Goal: Task Accomplishment & Management: Complete application form

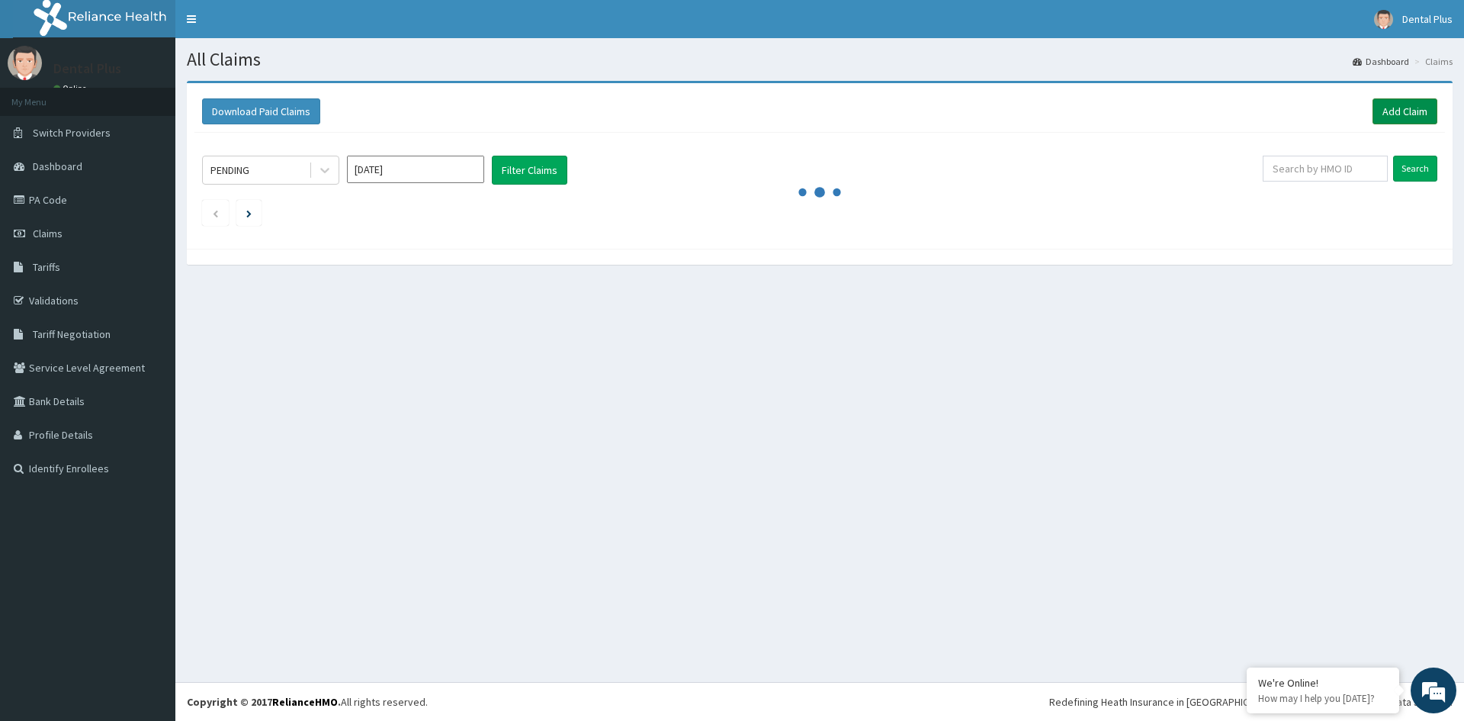
click at [1383, 111] on link "Add Claim" at bounding box center [1405, 111] width 65 height 26
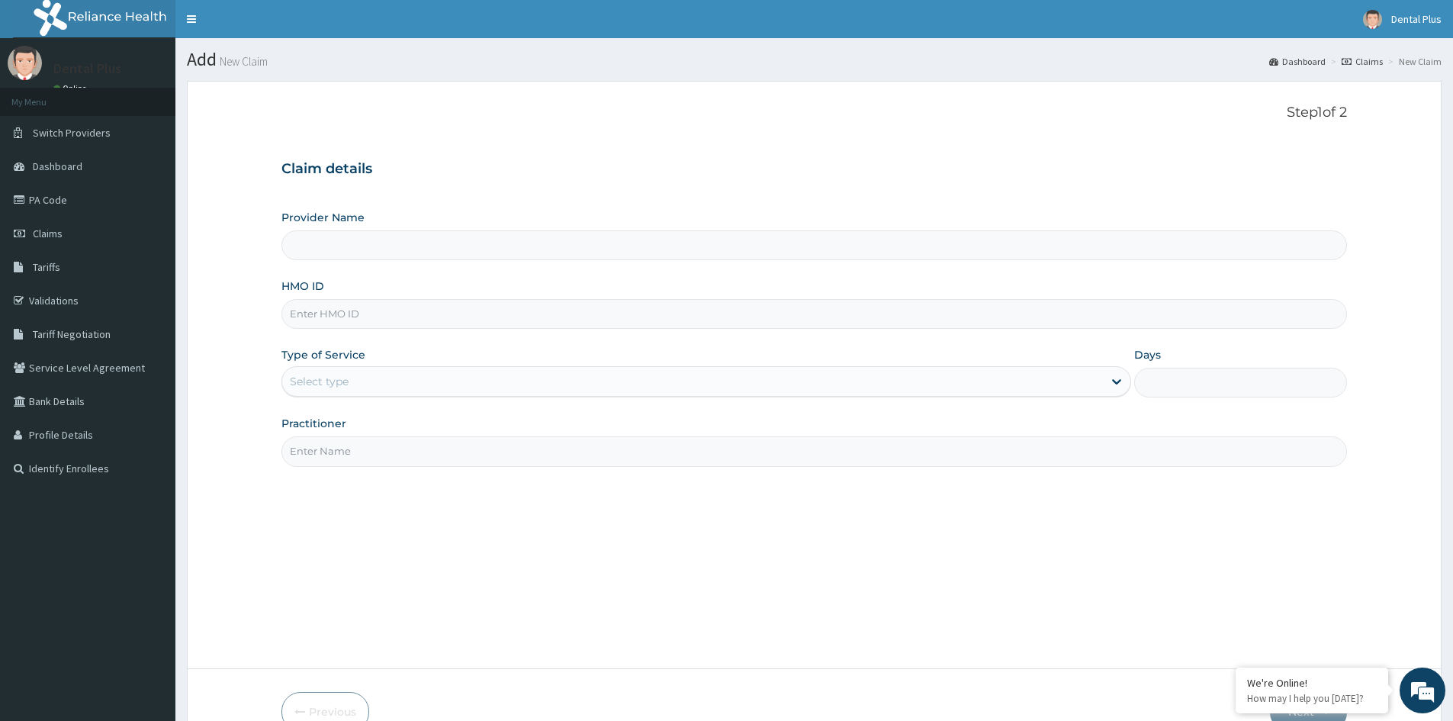
type input "Dental plus V.I"
click at [414, 303] on input "HMO ID" at bounding box center [814, 314] width 1066 height 30
type input "AEN/10329/A"
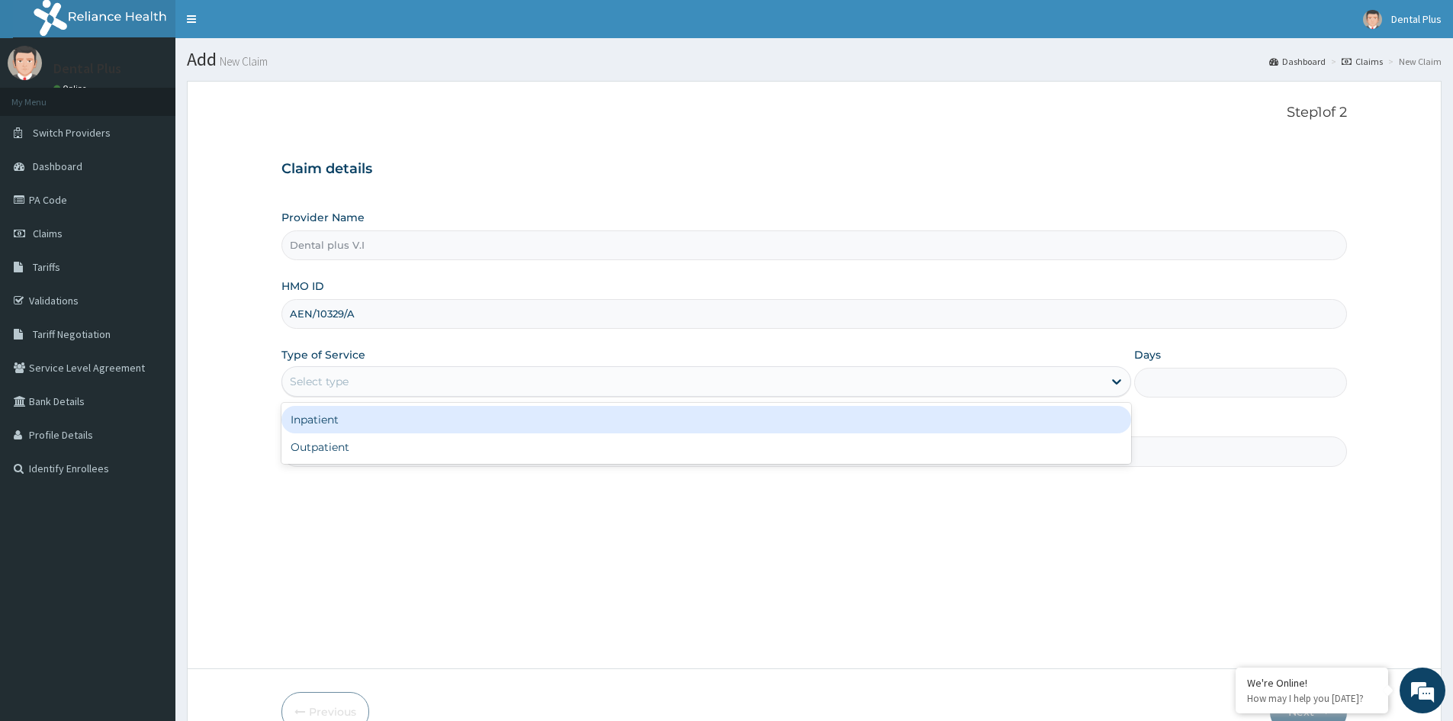
click at [337, 375] on div "Select type" at bounding box center [319, 381] width 59 height 15
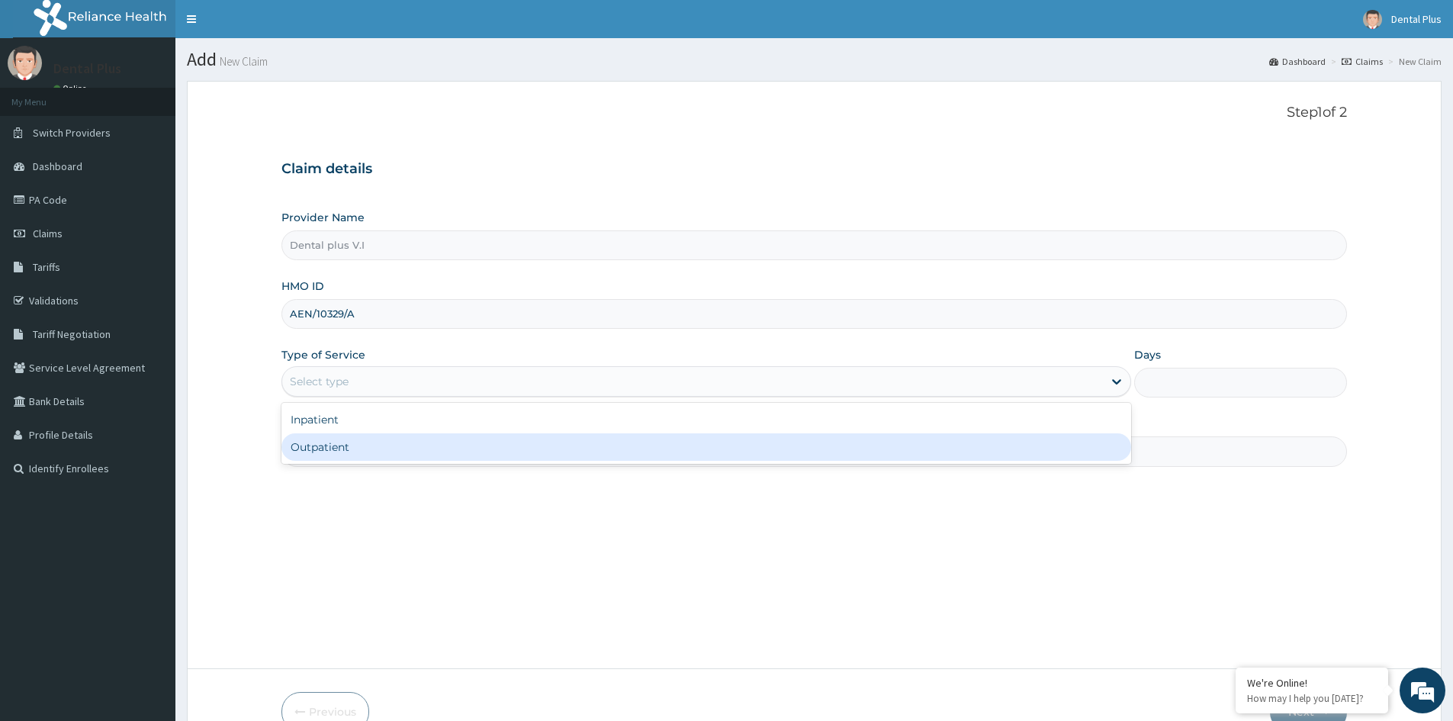
click at [355, 443] on div "Outpatient" at bounding box center [706, 446] width 850 height 27
type input "1"
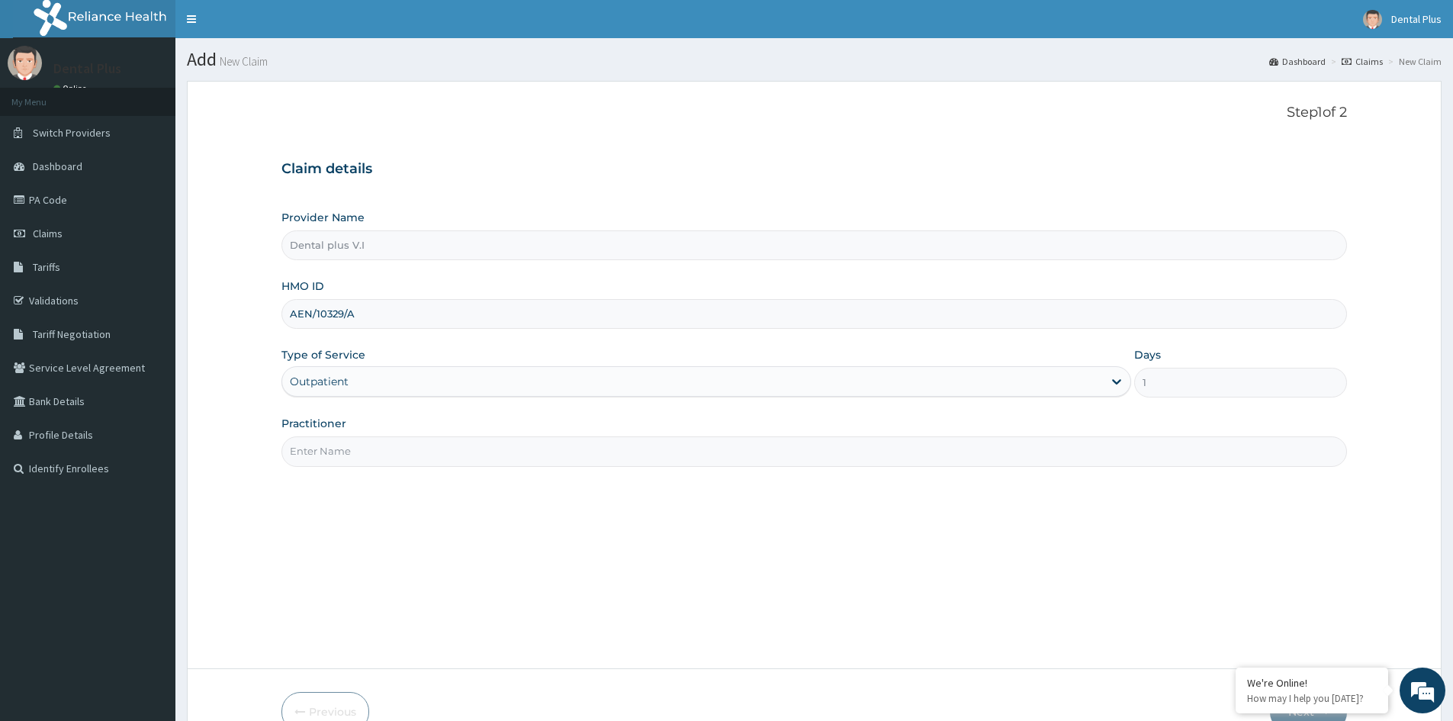
click at [384, 452] on input "Practitioner" at bounding box center [814, 451] width 1066 height 30
type input "Dr Elumaro"
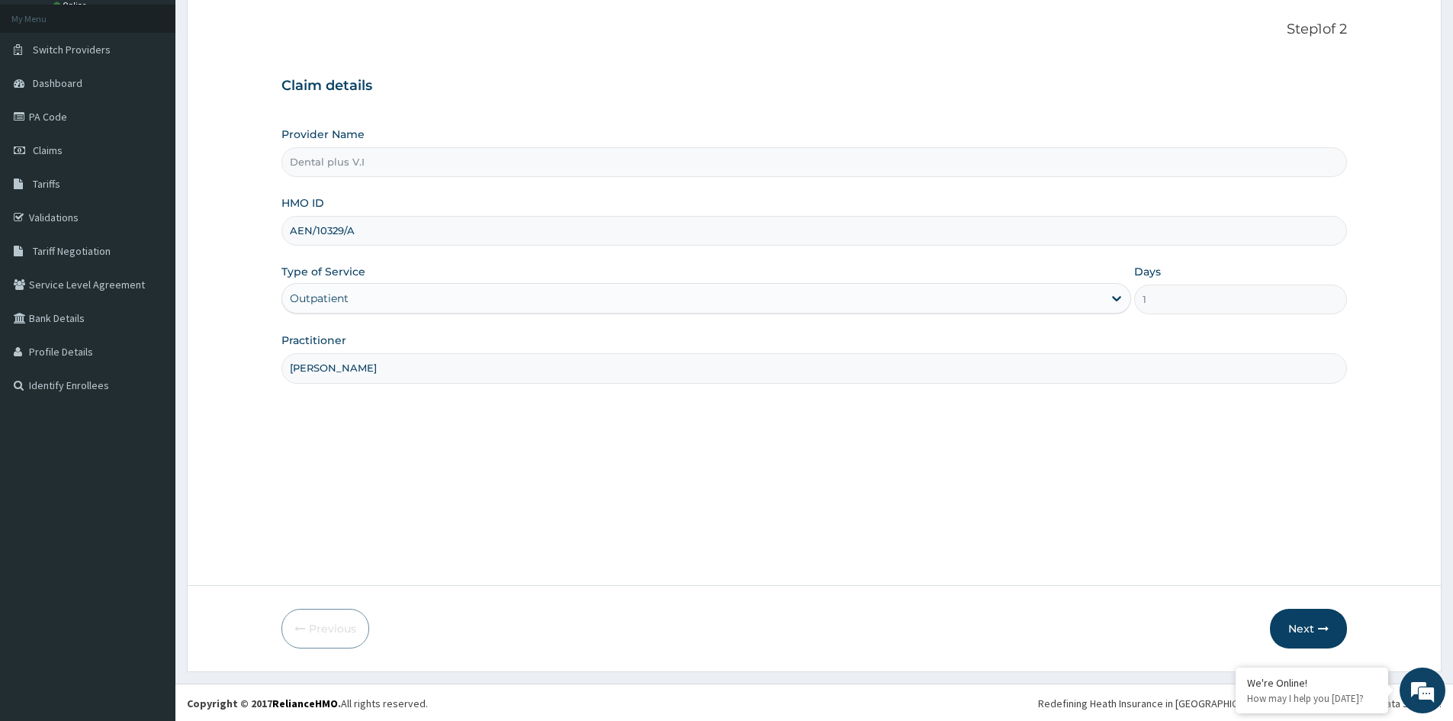
scroll to position [85, 0]
click at [1325, 617] on button "Next" at bounding box center [1308, 627] width 77 height 40
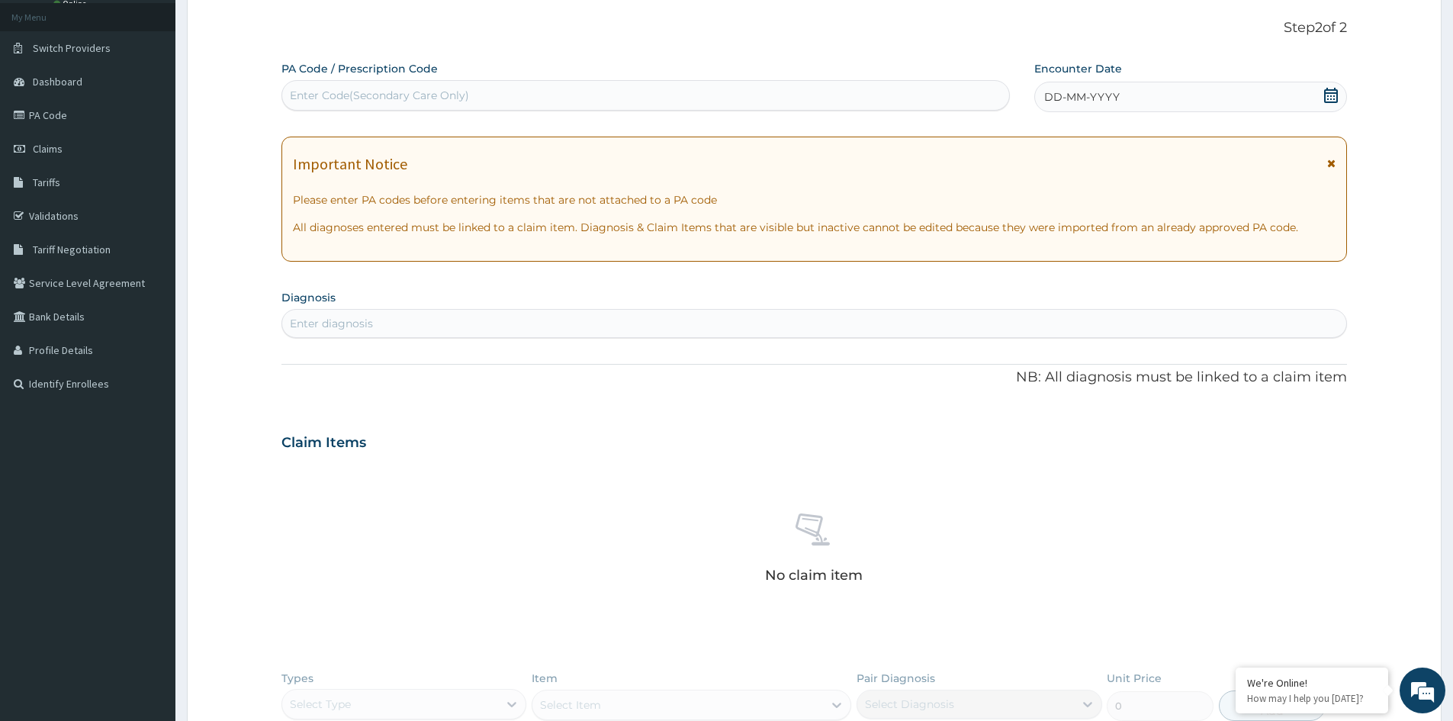
click at [473, 84] on div "Enter Code(Secondary Care Only)" at bounding box center [645, 95] width 727 height 24
type input "V"
paste input "PA/F5F77D"
type input "PA/F5F77D"
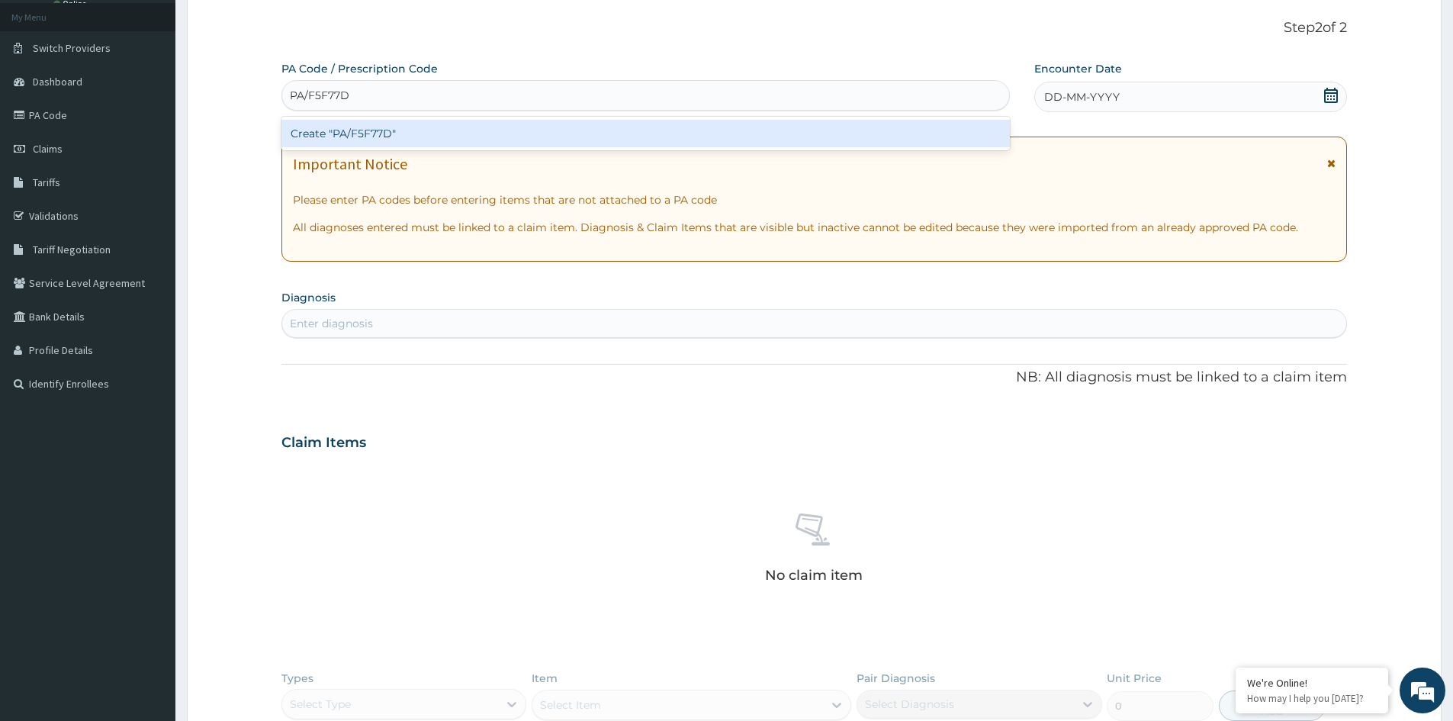
click at [488, 127] on div "Create "PA/F5F77D"" at bounding box center [645, 133] width 728 height 27
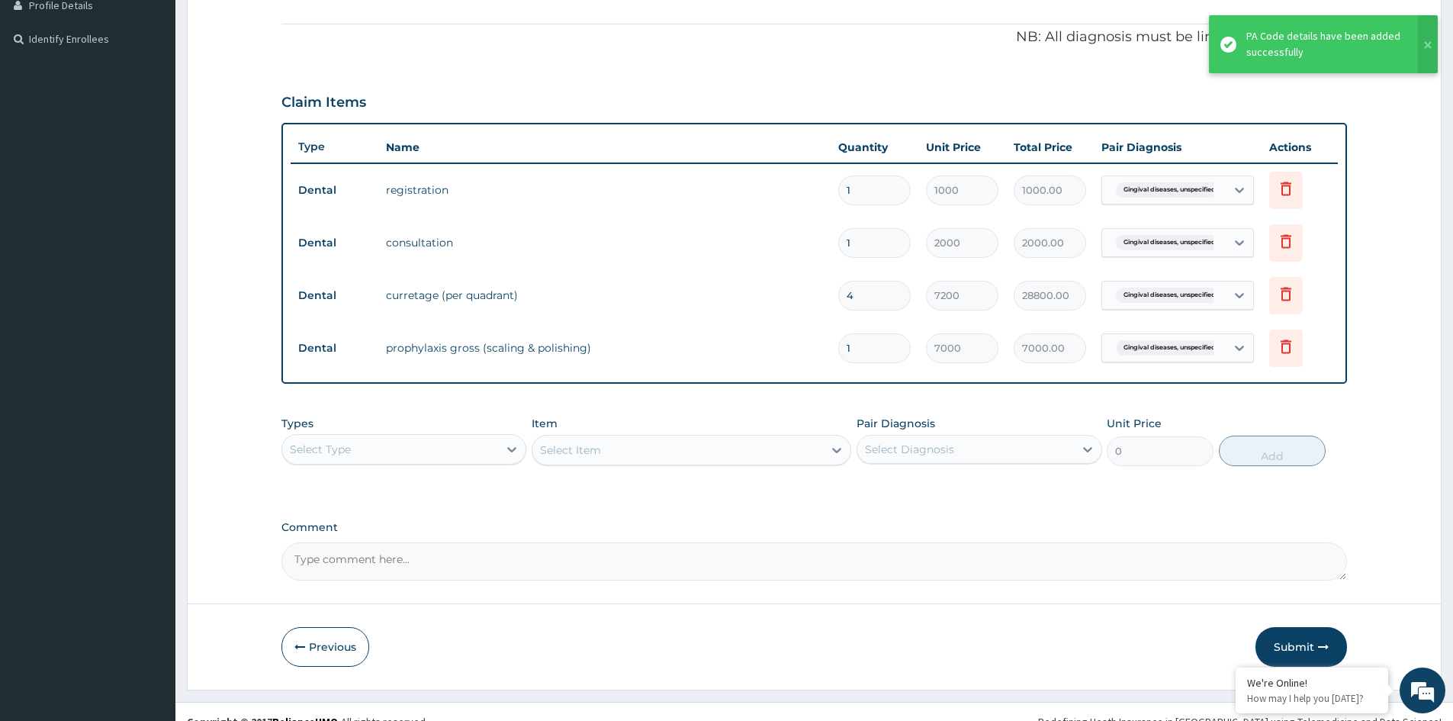
scroll to position [449, 0]
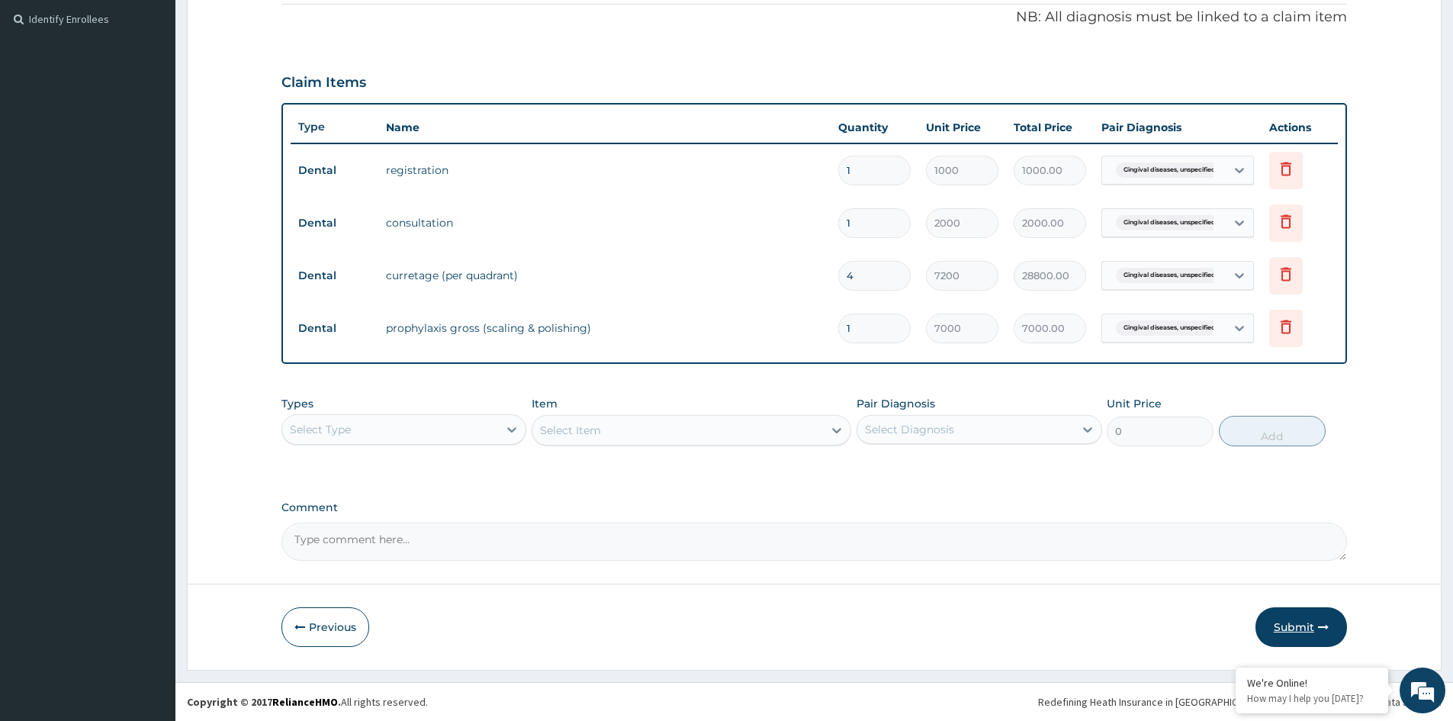
click at [1282, 632] on button "Submit" at bounding box center [1301, 627] width 92 height 40
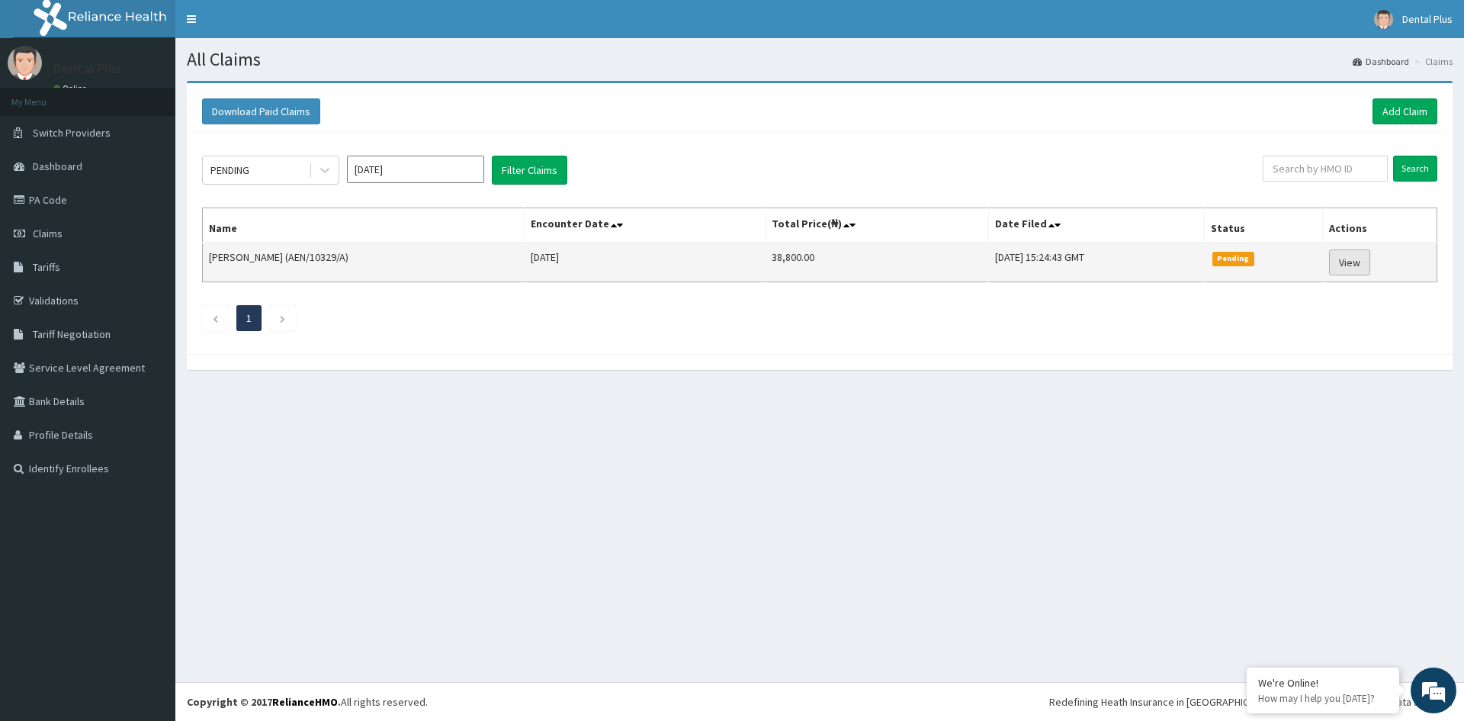
click at [1357, 268] on link "View" at bounding box center [1349, 262] width 41 height 26
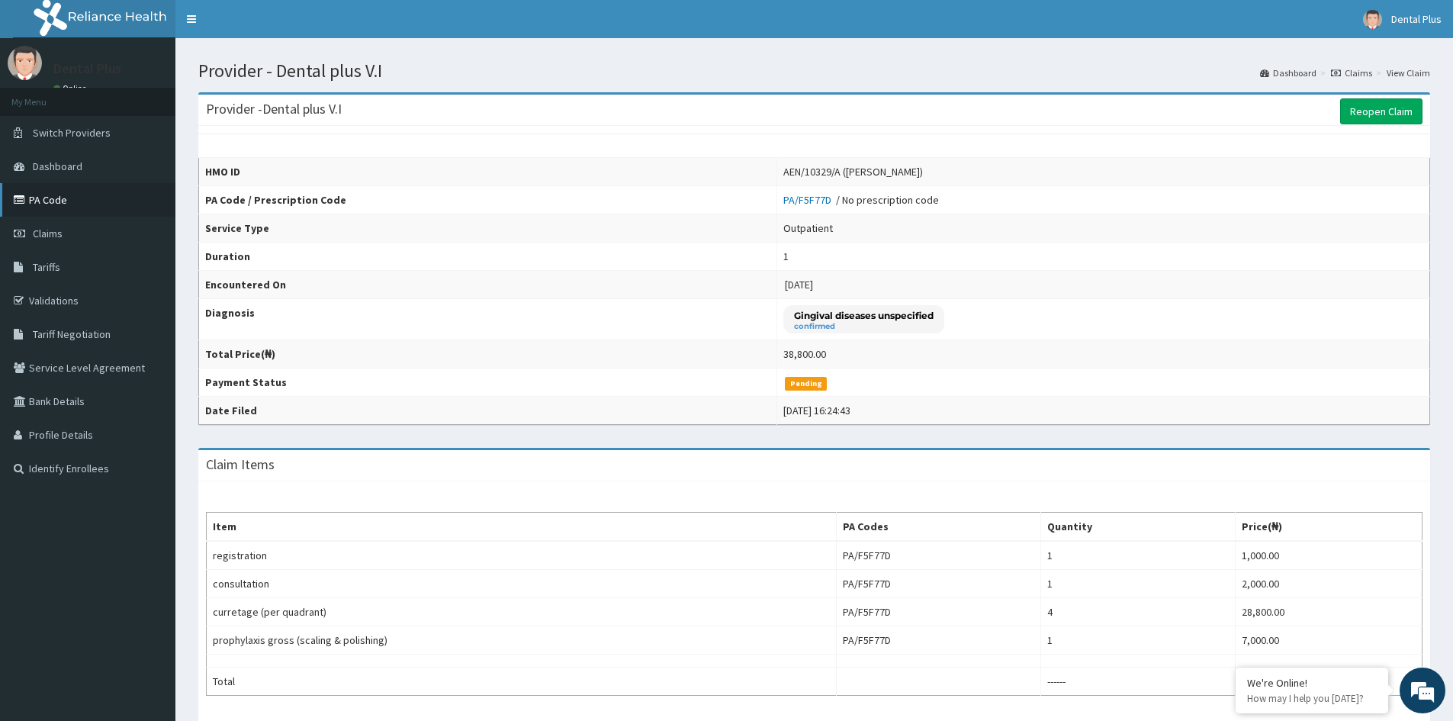
click at [144, 214] on link "PA Code" at bounding box center [87, 200] width 175 height 34
